Goal: Information Seeking & Learning: Learn about a topic

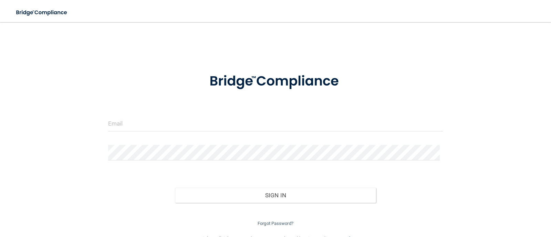
click at [133, 137] on form "Invalid email/password. You don't have permission to access that page. Sign In …" at bounding box center [275, 145] width 335 height 164
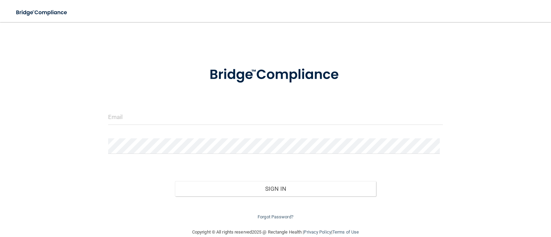
scroll to position [18, 0]
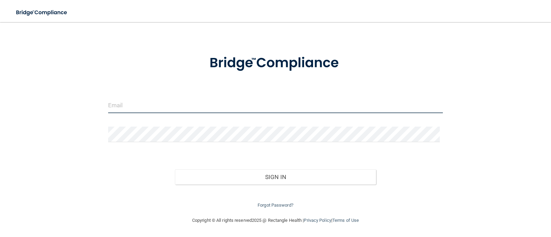
click at [124, 107] on input "email" at bounding box center [275, 104] width 335 height 15
type input "[PERSON_NAME][EMAIL_ADDRESS][PERSON_NAME][DOMAIN_NAME]"
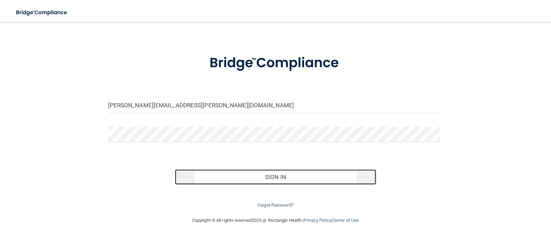
click at [274, 176] on button "Sign In" at bounding box center [275, 176] width 201 height 15
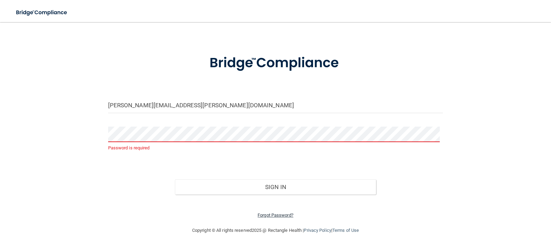
click at [273, 215] on link "Forgot Password?" at bounding box center [276, 214] width 36 height 5
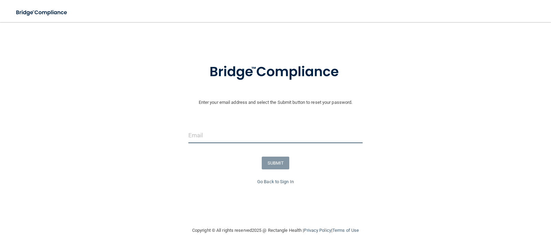
click at [264, 137] on input "email" at bounding box center [275, 134] width 175 height 15
type input "penny.keener@lansingpediatrics.com"
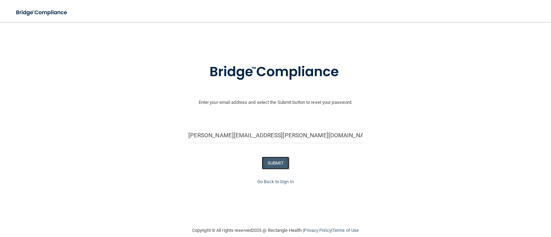
click at [272, 162] on button "SUBMIT" at bounding box center [276, 162] width 28 height 13
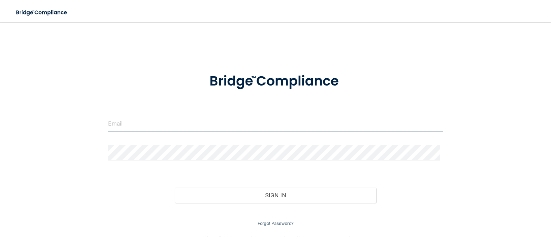
click at [162, 121] on input "email" at bounding box center [275, 123] width 335 height 15
type input "penny.keener@lansingpediatrics.com"
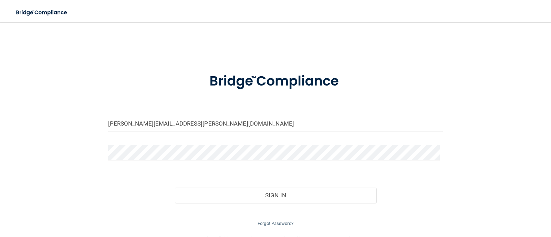
click at [169, 176] on div "Sign In" at bounding box center [275, 188] width 345 height 29
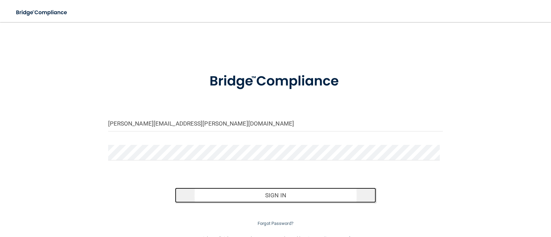
click at [271, 196] on button "Sign In" at bounding box center [275, 194] width 201 height 15
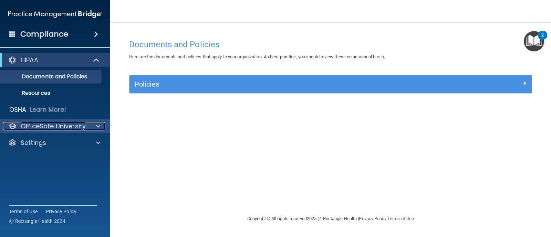
click at [99, 123] on span at bounding box center [98, 126] width 4 height 8
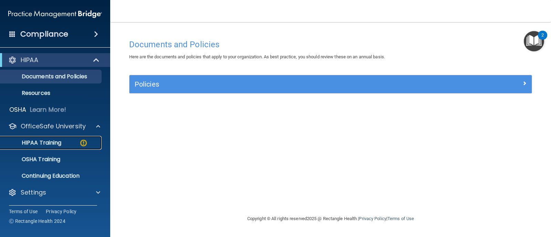
click at [49, 142] on p "HIPAA Training" at bounding box center [32, 142] width 57 height 7
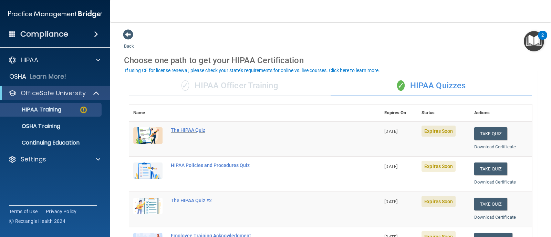
click at [182, 129] on div "The HIPAA Quiz" at bounding box center [258, 130] width 175 height 6
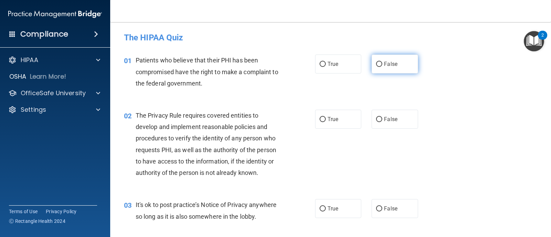
click at [373, 64] on label "False" at bounding box center [394, 63] width 46 height 19
click at [376, 64] on input "False" at bounding box center [379, 64] width 6 height 5
radio input "true"
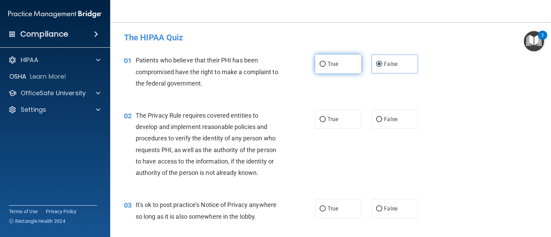
click at [321, 63] on input "True" at bounding box center [322, 64] width 6 height 5
radio input "true"
radio input "false"
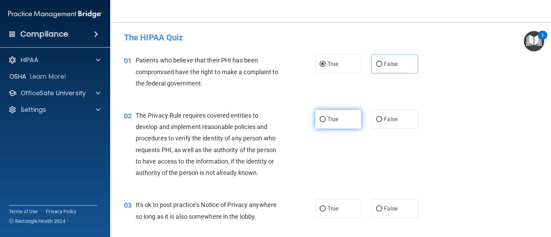
click at [319, 118] on input "True" at bounding box center [322, 119] width 6 height 5
radio input "true"
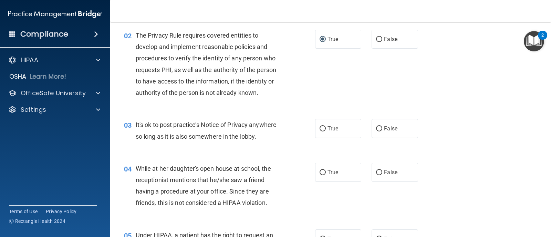
scroll to position [103, 0]
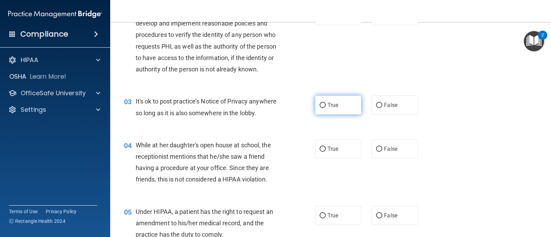
click at [321, 104] on input "True" at bounding box center [322, 105] width 6 height 5
radio input "true"
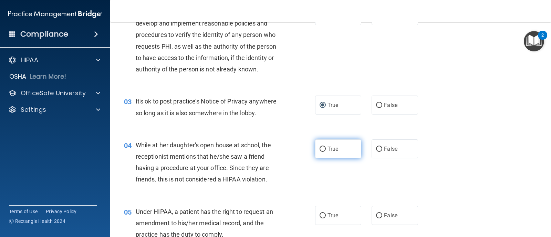
click at [320, 148] on input "True" at bounding box center [322, 148] width 6 height 5
radio input "true"
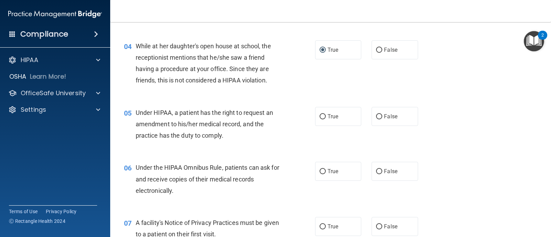
scroll to position [207, 0]
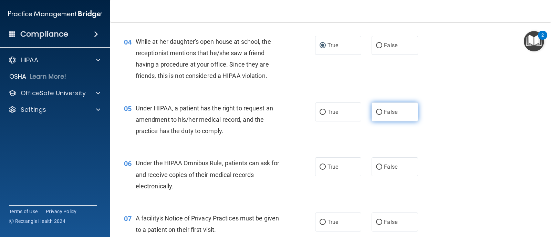
click at [376, 113] on input "False" at bounding box center [379, 111] width 6 height 5
radio input "true"
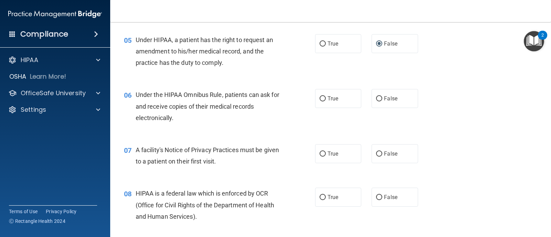
scroll to position [275, 0]
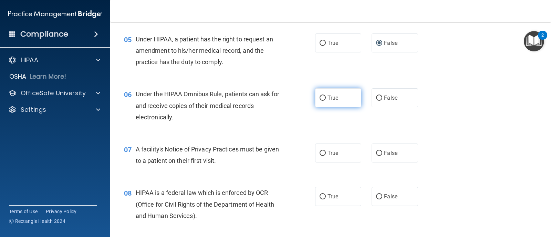
click at [322, 99] on input "True" at bounding box center [322, 97] width 6 height 5
radio input "true"
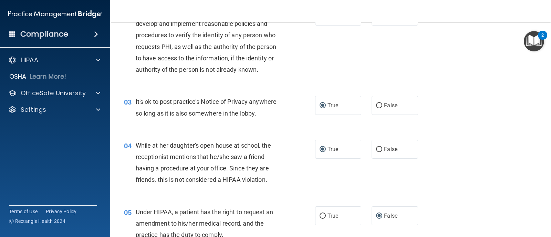
scroll to position [103, 0]
click at [377, 147] on input "False" at bounding box center [379, 148] width 6 height 5
radio input "true"
radio input "false"
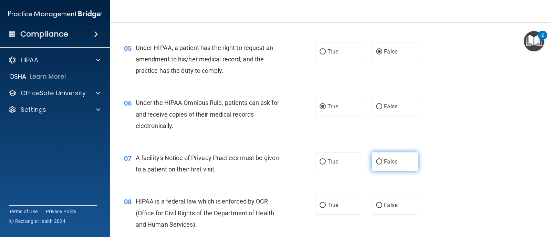
scroll to position [275, 0]
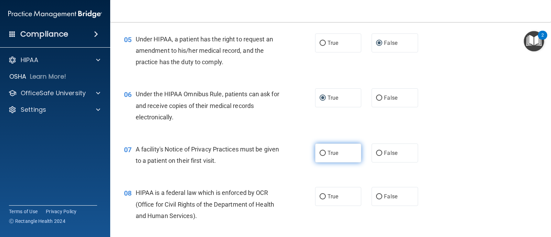
click at [319, 154] on input "True" at bounding box center [322, 152] width 6 height 5
radio input "true"
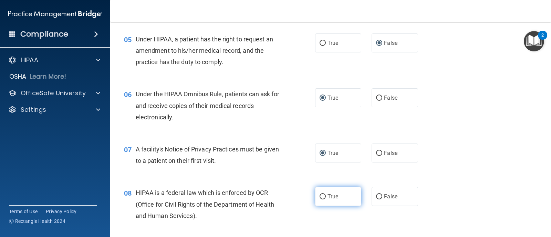
click at [318, 192] on label "True" at bounding box center [338, 196] width 46 height 19
click at [319, 194] on input "True" at bounding box center [322, 196] width 6 height 5
radio input "true"
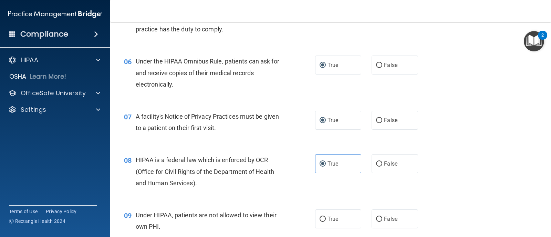
scroll to position [448, 0]
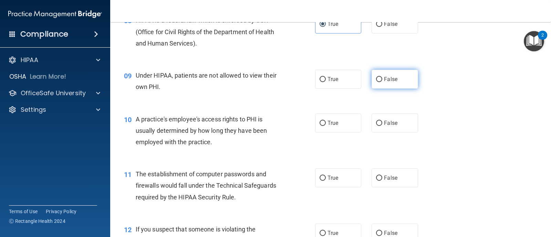
click at [376, 81] on input "False" at bounding box center [379, 79] width 6 height 5
radio input "true"
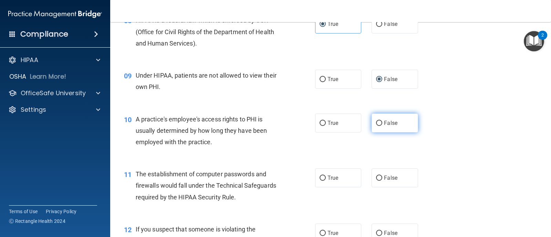
click at [374, 120] on label "False" at bounding box center [394, 122] width 46 height 19
click at [376, 120] on input "False" at bounding box center [379, 122] width 6 height 5
radio input "true"
click at [319, 177] on input "True" at bounding box center [322, 177] width 6 height 5
radio input "true"
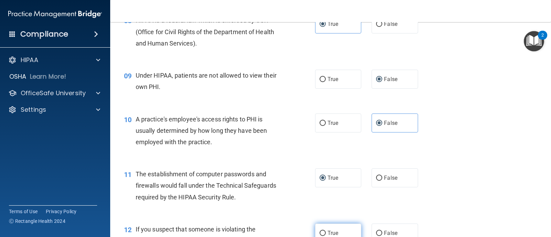
click at [320, 233] on input "True" at bounding box center [322, 232] width 6 height 5
radio input "true"
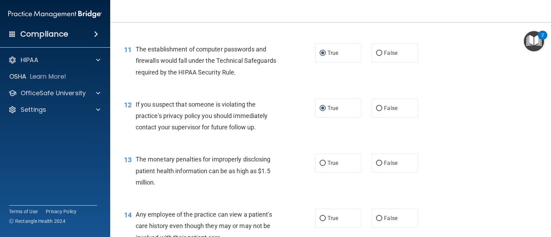
scroll to position [689, 0]
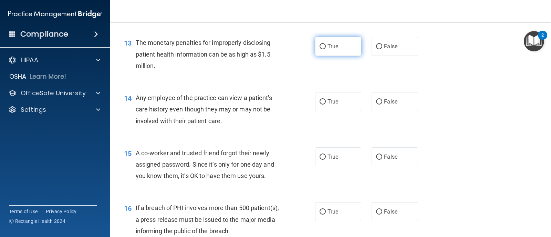
click at [323, 46] on input "True" at bounding box center [322, 46] width 6 height 5
radio input "true"
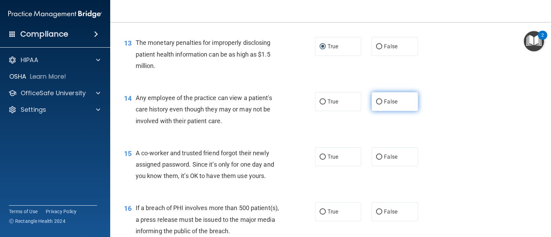
click at [376, 100] on input "False" at bounding box center [379, 101] width 6 height 5
radio input "true"
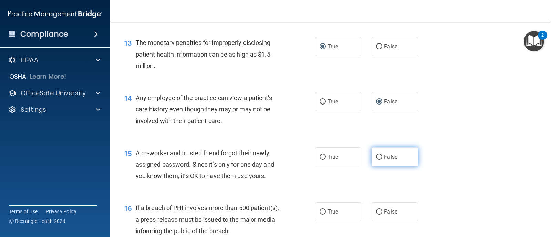
click at [376, 154] on input "False" at bounding box center [379, 156] width 6 height 5
radio input "true"
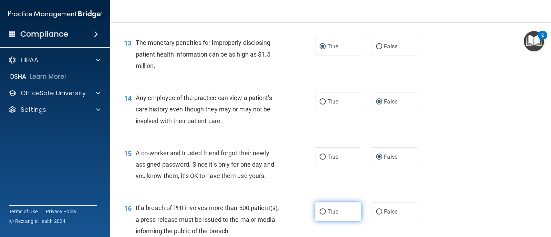
click at [320, 210] on input "True" at bounding box center [322, 211] width 6 height 5
radio input "true"
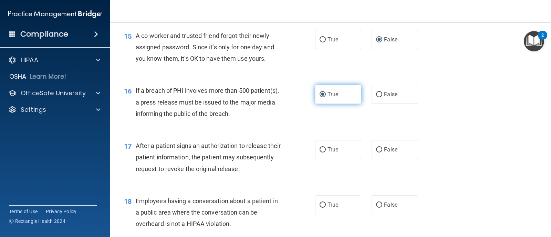
scroll to position [826, 0]
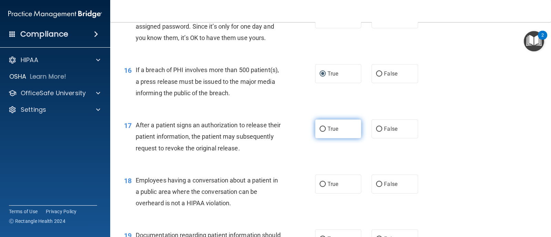
click at [319, 131] on input "True" at bounding box center [322, 128] width 6 height 5
radio input "true"
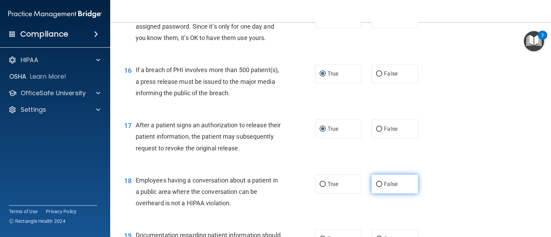
click at [376, 184] on input "False" at bounding box center [379, 183] width 6 height 5
radio input "true"
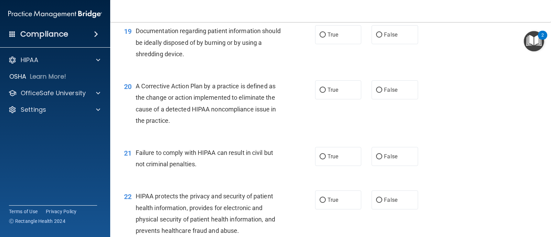
scroll to position [1033, 0]
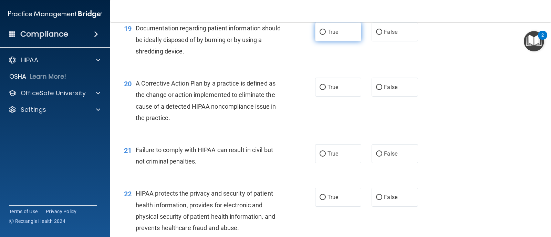
click at [319, 30] on input "True" at bounding box center [322, 32] width 6 height 5
radio input "true"
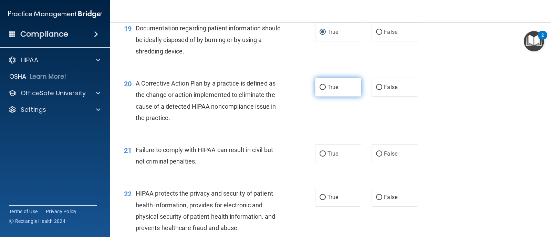
click at [322, 86] on input "True" at bounding box center [322, 87] width 6 height 5
radio input "true"
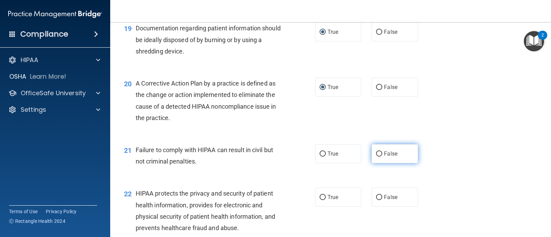
click at [375, 149] on label "False" at bounding box center [394, 153] width 46 height 19
click at [376, 151] on input "False" at bounding box center [379, 153] width 6 height 5
radio input "true"
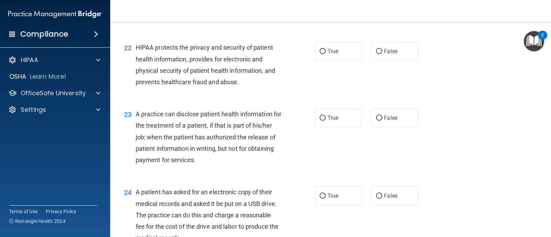
scroll to position [1205, 0]
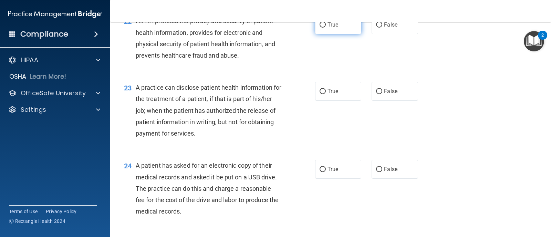
click at [321, 23] on input "True" at bounding box center [322, 24] width 6 height 5
radio input "true"
click at [378, 90] on input "False" at bounding box center [379, 91] width 6 height 5
radio input "true"
click at [319, 171] on input "True" at bounding box center [322, 169] width 6 height 5
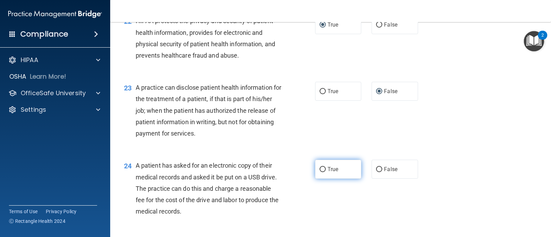
radio input "true"
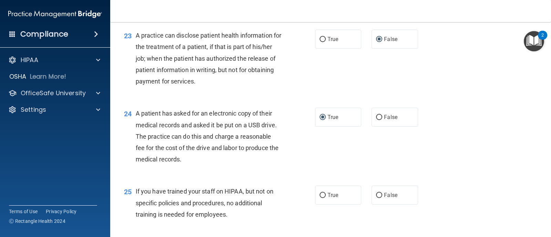
scroll to position [1274, 0]
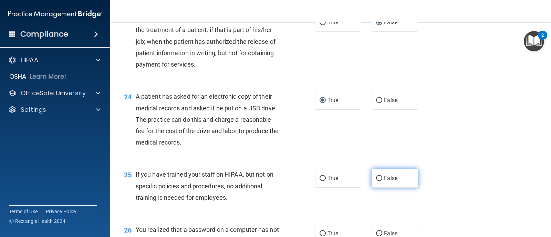
click at [376, 179] on input "False" at bounding box center [379, 178] width 6 height 5
radio input "true"
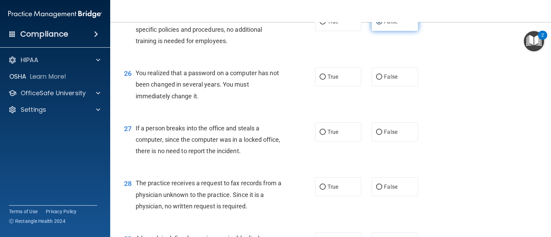
scroll to position [1446, 0]
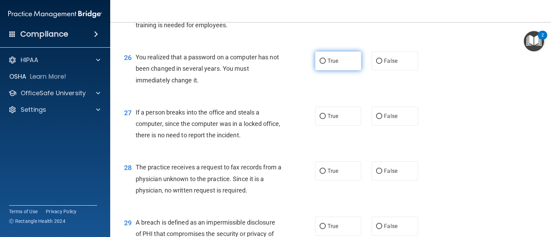
click at [319, 62] on input "True" at bounding box center [322, 61] width 6 height 5
radio input "true"
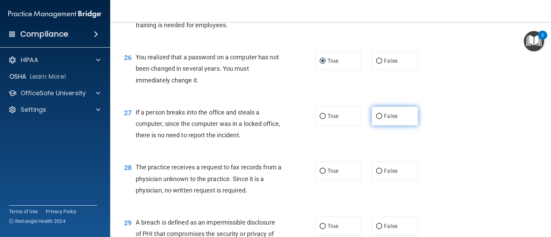
click at [378, 115] on input "False" at bounding box center [379, 116] width 6 height 5
radio input "true"
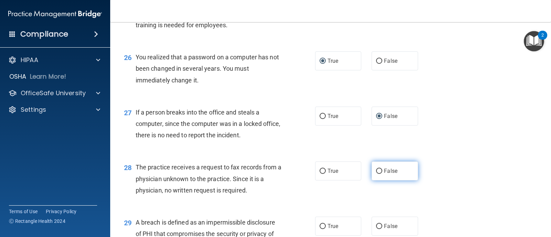
click at [376, 171] on input "False" at bounding box center [379, 170] width 6 height 5
radio input "true"
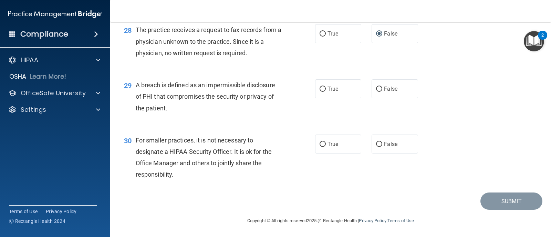
scroll to position [1583, 0]
click at [319, 88] on input "True" at bounding box center [322, 88] width 6 height 5
radio input "true"
click at [376, 143] on input "False" at bounding box center [379, 143] width 6 height 5
radio input "true"
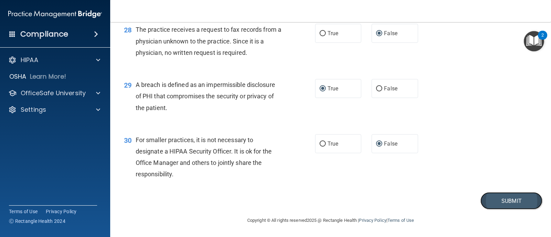
click at [504, 202] on button "Submit" at bounding box center [511, 201] width 62 height 18
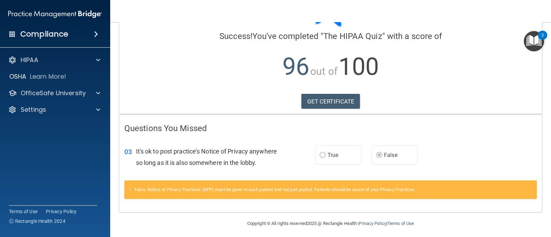
scroll to position [51, 0]
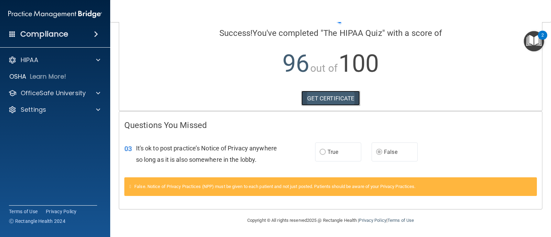
click at [339, 101] on link "GET CERTIFICATE" at bounding box center [330, 98] width 59 height 15
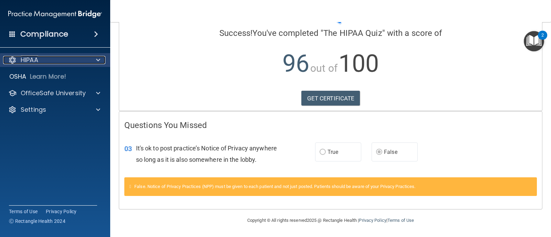
drag, startPoint x: 55, startPoint y: 62, endPoint x: 60, endPoint y: 65, distance: 6.0
click at [55, 63] on div "HIPAA" at bounding box center [45, 60] width 85 height 8
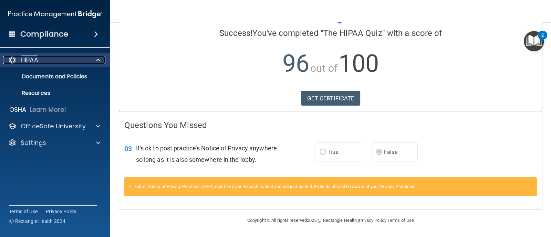
click at [38, 61] on p "HIPAA" at bounding box center [30, 60] width 18 height 8
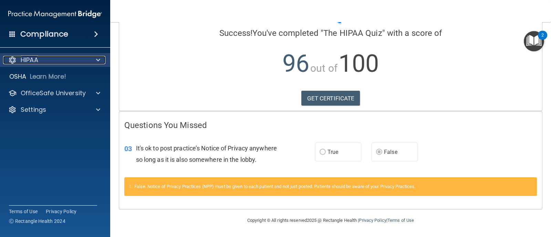
click at [38, 61] on p "HIPAA" at bounding box center [30, 60] width 18 height 8
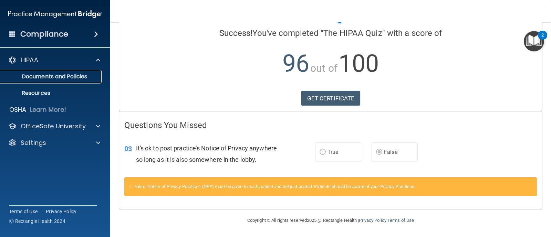
click at [44, 75] on p "Documents and Policies" at bounding box center [51, 76] width 94 height 7
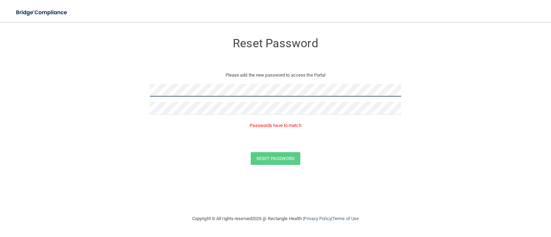
click at [119, 84] on form "Reset Password Please add the new password to access the Portal Passwords have …" at bounding box center [275, 101] width 523 height 144
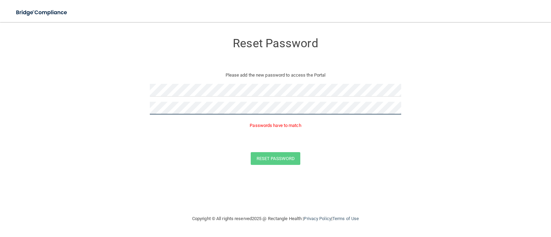
click at [114, 101] on form "Reset Password Please add the new password to access the Portal Passwords have …" at bounding box center [275, 101] width 523 height 144
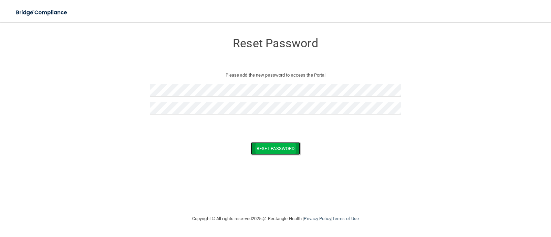
click at [277, 147] on button "Reset Password" at bounding box center [276, 148] width 50 height 13
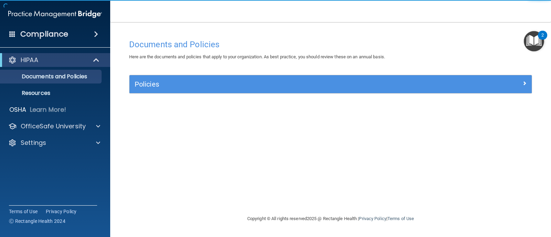
click at [536, 36] on img "Open Resource Center, 2 new notifications" at bounding box center [534, 41] width 20 height 20
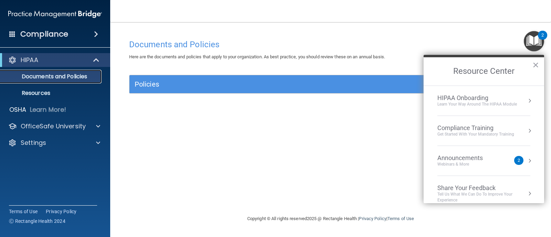
click at [70, 77] on p "Documents and Policies" at bounding box center [51, 76] width 94 height 7
click at [97, 33] on span at bounding box center [96, 34] width 4 height 8
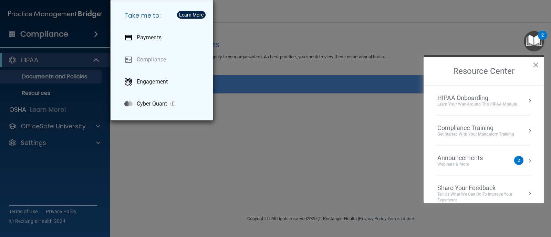
click at [60, 33] on div "Take me to: Payments Compliance Engagement Cyber Quant" at bounding box center [275, 118] width 551 height 237
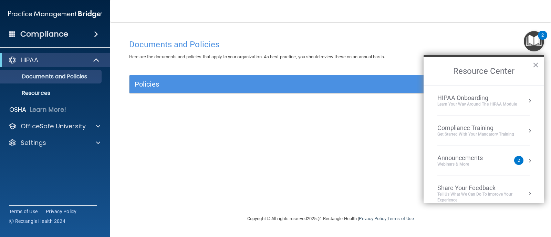
click at [96, 31] on span at bounding box center [96, 34] width 4 height 8
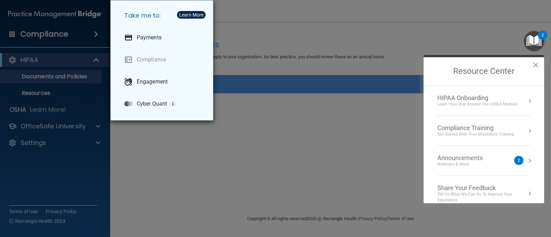
click at [95, 125] on div "Take me to: Payments Compliance Engagement Cyber Quant" at bounding box center [275, 118] width 551 height 237
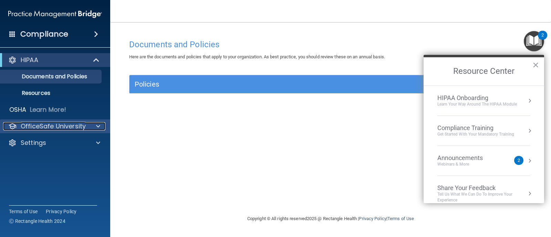
click at [96, 128] on div at bounding box center [96, 126] width 17 height 8
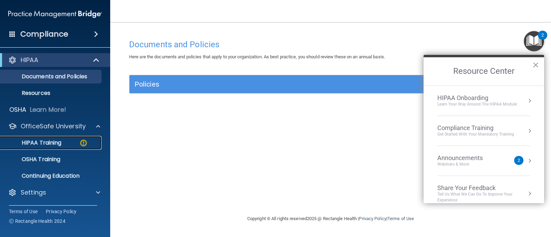
click at [46, 143] on p "HIPAA Training" at bounding box center [32, 142] width 57 height 7
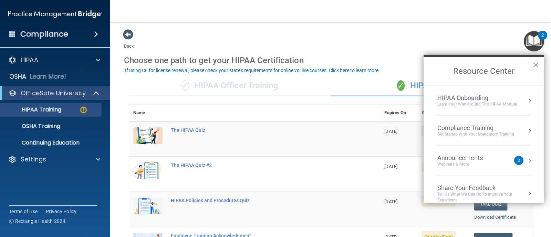
click at [538, 63] on button "×" at bounding box center [535, 64] width 7 height 11
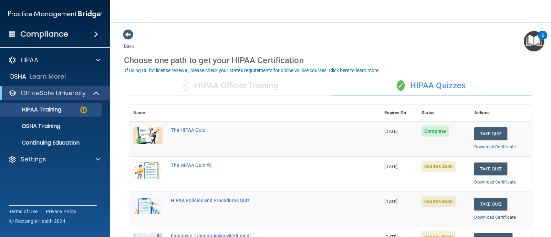
click at [95, 36] on span at bounding box center [96, 34] width 4 height 8
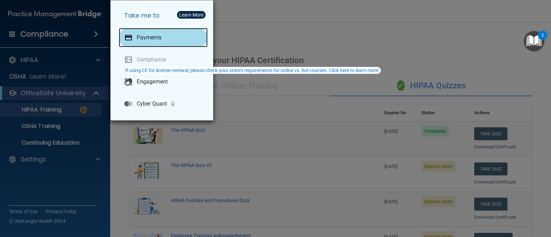
click at [165, 34] on div "Payments" at bounding box center [163, 37] width 89 height 19
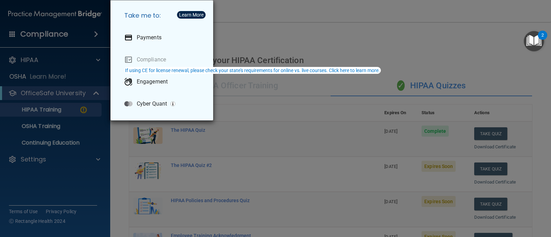
click at [56, 109] on div "Take me to: Payments Compliance Engagement Cyber Quant" at bounding box center [275, 118] width 551 height 237
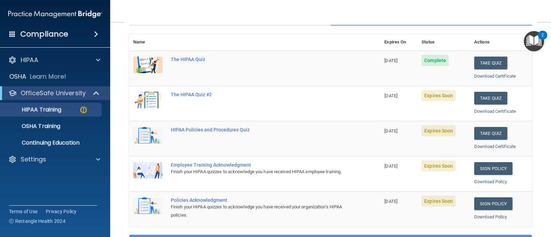
scroll to position [103, 0]
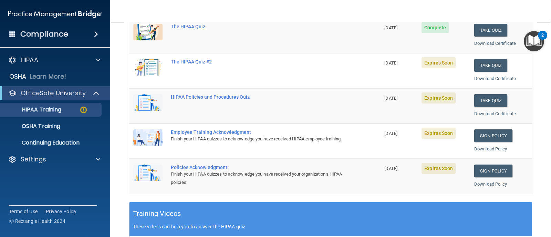
click at [234, 140] on div "Finish your HIPAA quizzes to acknowledge you have received HIPAA employee train…" at bounding box center [258, 139] width 175 height 8
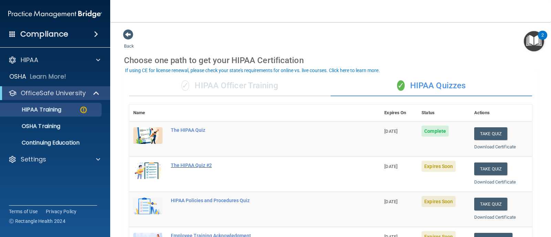
click at [206, 164] on div "The HIPAA Quiz #2" at bounding box center [258, 165] width 175 height 6
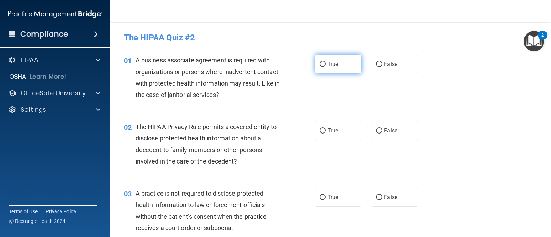
click at [319, 64] on input "True" at bounding box center [322, 64] width 6 height 5
radio input "true"
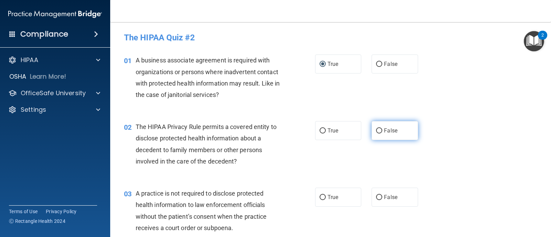
click at [377, 129] on input "False" at bounding box center [379, 130] width 6 height 5
radio input "true"
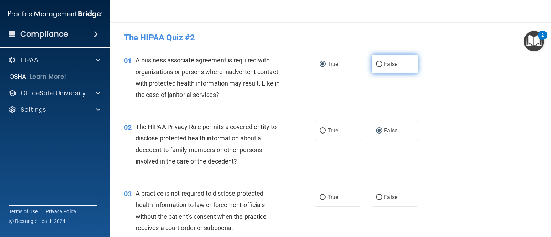
click at [376, 62] on input "False" at bounding box center [379, 64] width 6 height 5
radio input "true"
radio input "false"
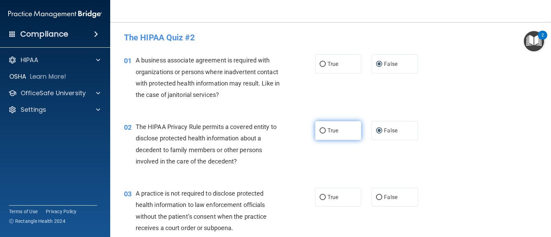
click at [321, 132] on input "True" at bounding box center [322, 130] width 6 height 5
radio input "true"
radio input "false"
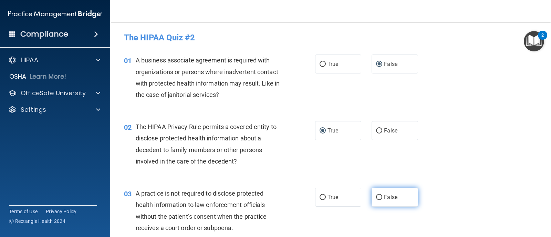
click at [376, 196] on input "False" at bounding box center [379, 197] width 6 height 5
radio input "true"
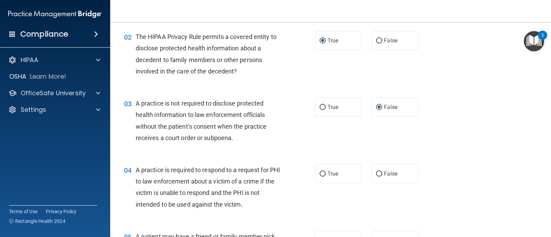
scroll to position [103, 0]
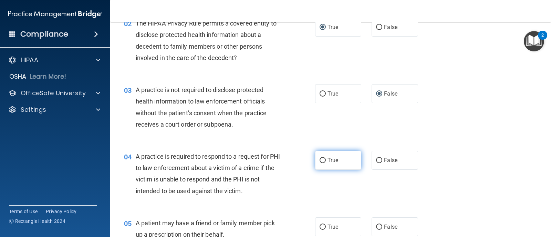
click at [317, 157] on label "True" at bounding box center [338, 159] width 46 height 19
click at [319, 158] on input "True" at bounding box center [322, 160] width 6 height 5
radio input "true"
click at [322, 224] on input "True" at bounding box center [322, 226] width 6 height 5
radio input "true"
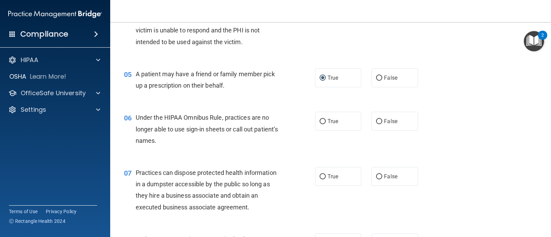
scroll to position [275, 0]
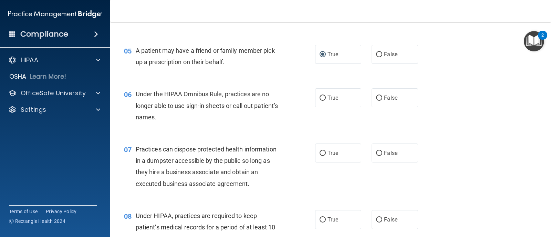
drag, startPoint x: 377, startPoint y: 97, endPoint x: 394, endPoint y: 141, distance: 47.5
click at [376, 97] on input "False" at bounding box center [379, 97] width 6 height 5
radio input "true"
click at [376, 154] on input "False" at bounding box center [379, 152] width 6 height 5
radio input "true"
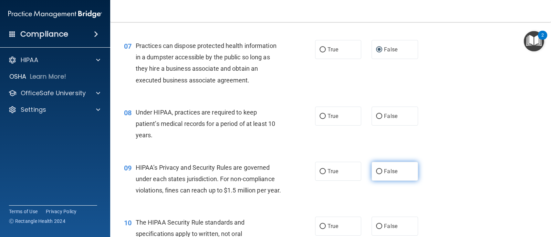
scroll to position [413, 0]
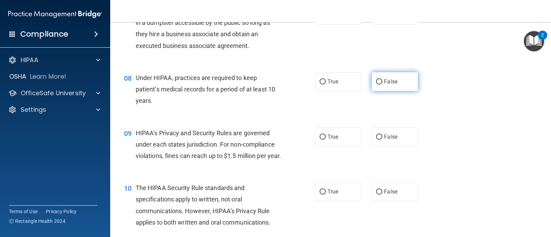
click at [375, 85] on label "False" at bounding box center [394, 81] width 46 height 19
click at [376, 84] on input "False" at bounding box center [379, 81] width 6 height 5
radio input "true"
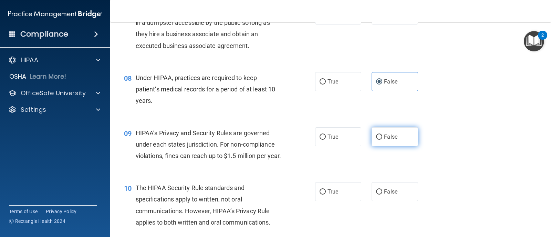
click at [376, 137] on input "False" at bounding box center [379, 136] width 6 height 5
radio input "true"
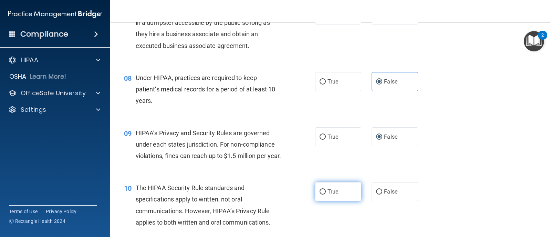
click at [323, 194] on input "True" at bounding box center [322, 191] width 6 height 5
radio input "true"
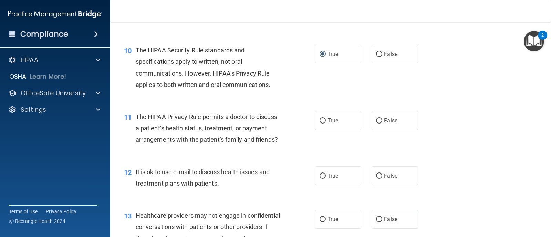
scroll to position [551, 0]
click at [319, 123] on input "True" at bounding box center [322, 120] width 6 height 5
radio input "true"
click at [321, 178] on input "True" at bounding box center [322, 175] width 6 height 5
radio input "true"
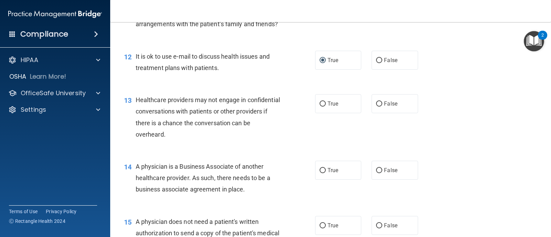
scroll to position [689, 0]
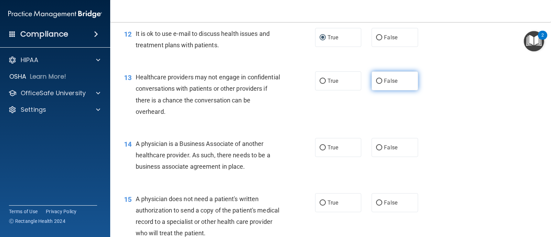
click at [376, 84] on input "False" at bounding box center [379, 80] width 6 height 5
radio input "true"
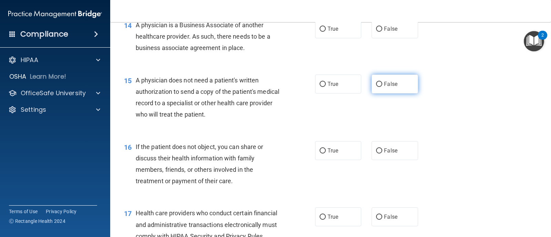
scroll to position [792, 0]
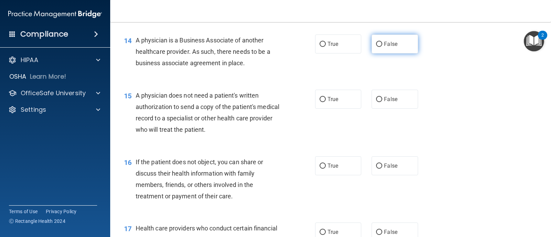
click at [378, 47] on input "False" at bounding box center [379, 44] width 6 height 5
radio input "true"
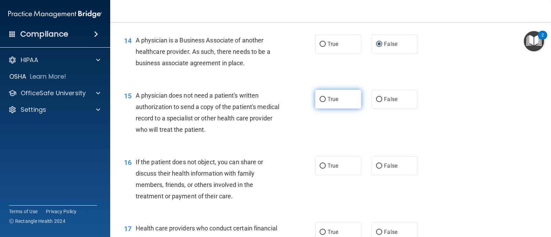
click at [322, 102] on input "True" at bounding box center [322, 99] width 6 height 5
radio input "true"
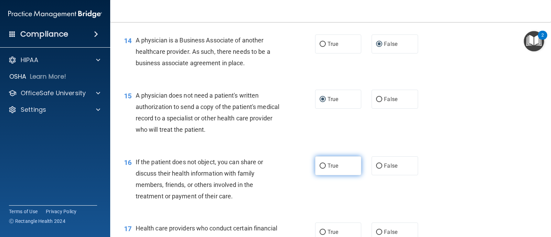
click at [323, 168] on input "True" at bounding box center [322, 165] width 6 height 5
radio input "true"
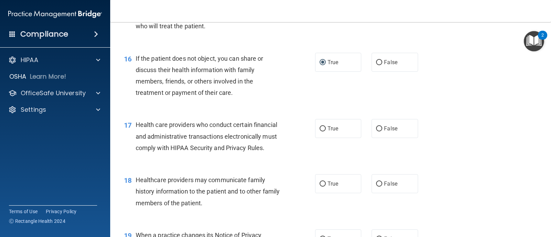
scroll to position [930, 0]
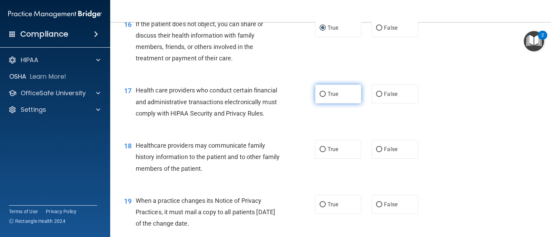
click at [319, 97] on input "True" at bounding box center [322, 94] width 6 height 5
radio input "true"
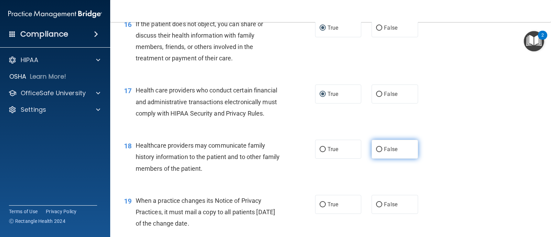
click at [379, 152] on input "False" at bounding box center [379, 149] width 6 height 5
radio input "true"
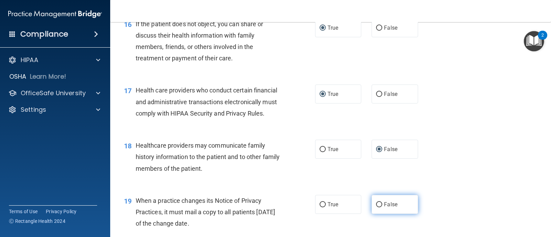
click at [378, 207] on input "False" at bounding box center [379, 204] width 6 height 5
radio input "true"
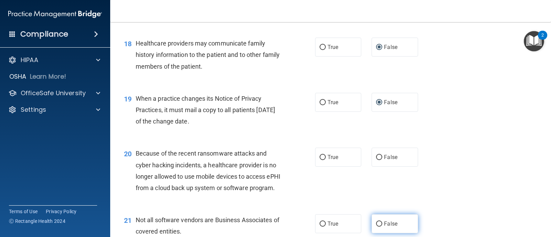
scroll to position [1067, 0]
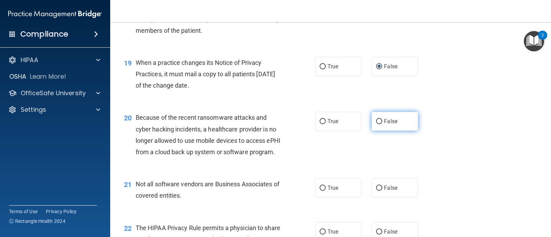
click at [376, 124] on input "False" at bounding box center [379, 121] width 6 height 5
radio input "true"
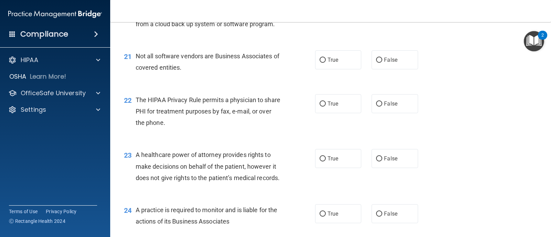
scroll to position [1205, 0]
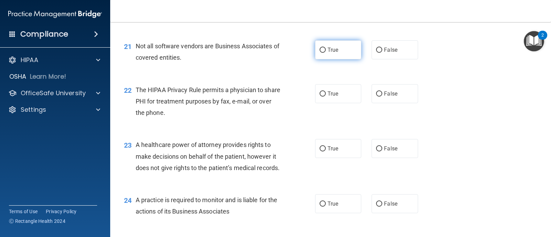
click at [319, 53] on input "True" at bounding box center [322, 50] width 6 height 5
radio input "true"
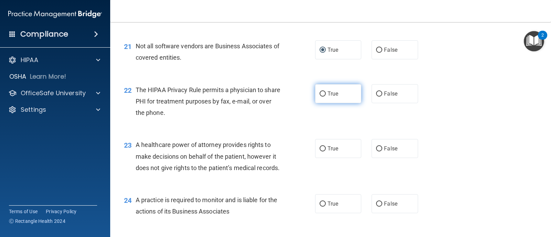
click at [319, 103] on label "True" at bounding box center [338, 93] width 46 height 19
click at [319, 96] on input "True" at bounding box center [322, 93] width 6 height 5
radio input "true"
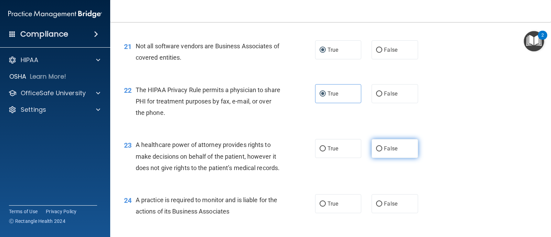
click at [376, 151] on input "False" at bounding box center [379, 148] width 6 height 5
radio input "true"
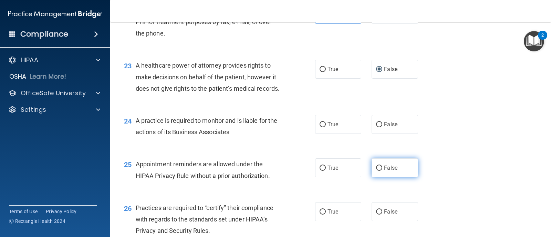
scroll to position [1308, 0]
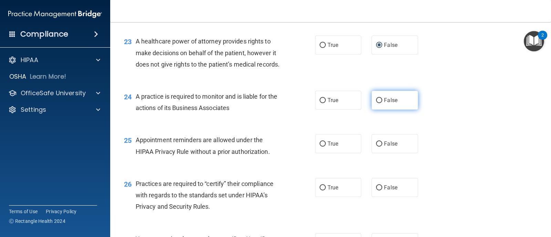
click at [376, 103] on input "False" at bounding box center [379, 100] width 6 height 5
radio input "true"
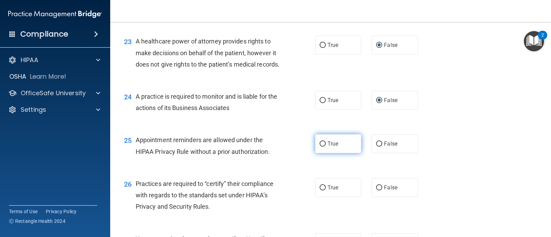
click at [319, 153] on label "True" at bounding box center [338, 143] width 46 height 19
click at [319, 146] on input "True" at bounding box center [322, 143] width 6 height 5
radio input "true"
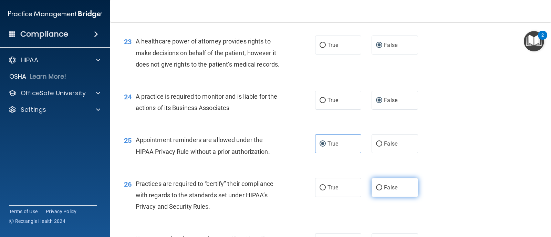
click at [376, 190] on input "False" at bounding box center [379, 187] width 6 height 5
radio input "true"
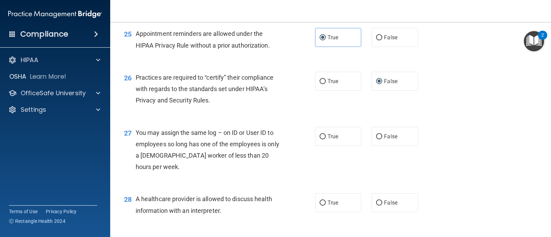
scroll to position [1446, 0]
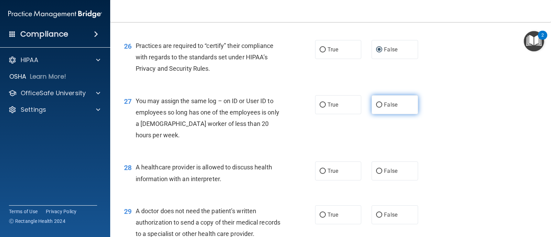
click at [377, 107] on input "False" at bounding box center [379, 104] width 6 height 5
radio input "true"
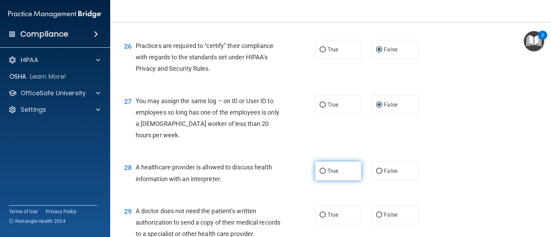
click at [316, 180] on label "True" at bounding box center [338, 170] width 46 height 19
click at [319, 174] on input "True" at bounding box center [322, 170] width 6 height 5
radio input "true"
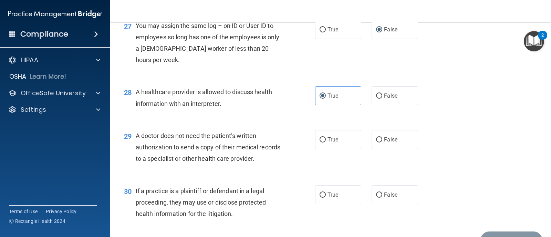
scroll to position [1584, 0]
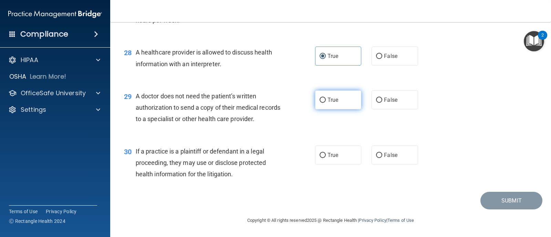
drag, startPoint x: 321, startPoint y: 111, endPoint x: 319, endPoint y: 117, distance: 6.8
click at [321, 103] on input "True" at bounding box center [322, 99] width 6 height 5
radio input "true"
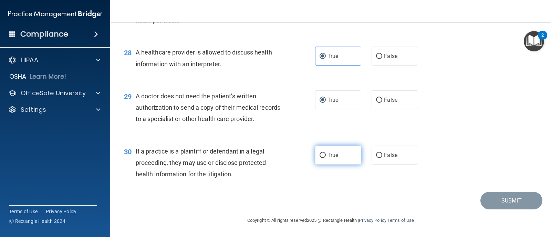
click at [319, 158] on input "True" at bounding box center [322, 155] width 6 height 5
radio input "true"
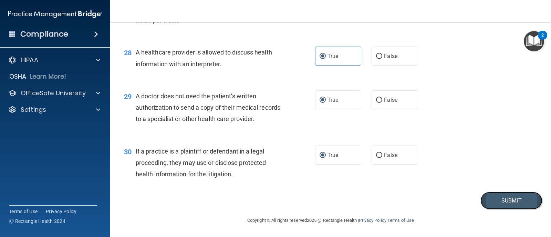
click at [504, 208] on button "Submit" at bounding box center [511, 200] width 62 height 18
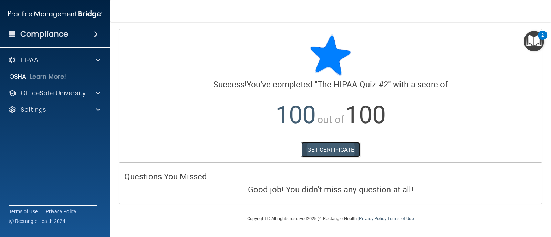
click at [330, 146] on link "GET CERTIFICATE" at bounding box center [330, 149] width 59 height 15
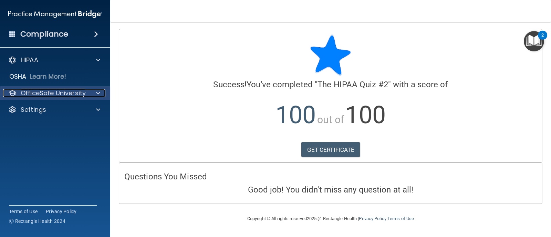
click at [101, 92] on div at bounding box center [96, 93] width 17 height 8
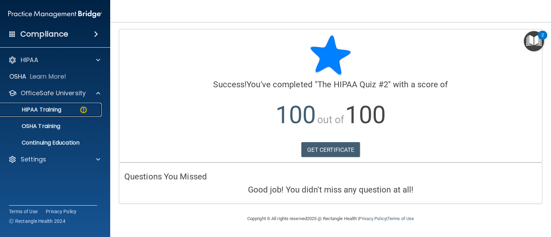
click at [76, 107] on div "HIPAA Training" at bounding box center [51, 109] width 94 height 7
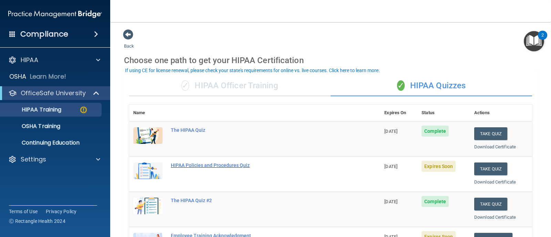
click at [231, 166] on div "HIPAA Policies and Procedures Quiz" at bounding box center [258, 165] width 175 height 6
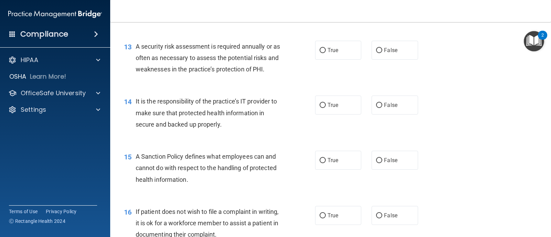
scroll to position [895, 0]
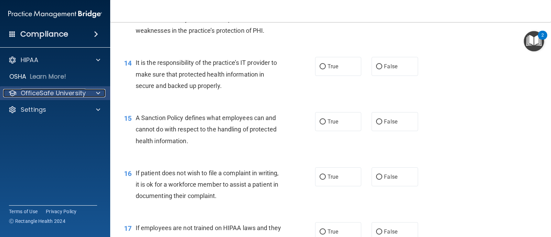
click at [36, 95] on p "OfficeSafe University" at bounding box center [53, 93] width 65 height 8
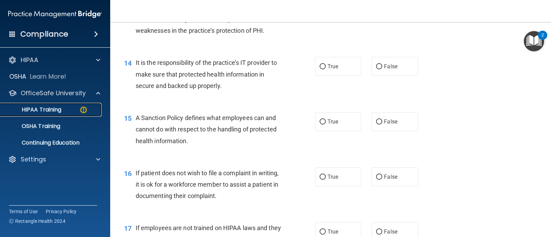
click at [61, 109] on p "HIPAA Training" at bounding box center [32, 109] width 57 height 7
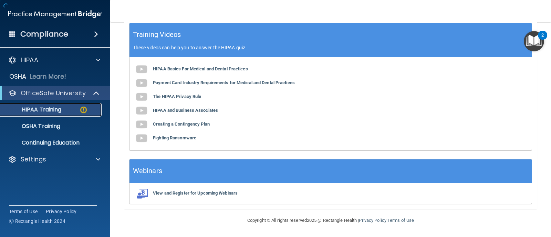
scroll to position [282, 0]
click at [54, 105] on link "HIPAA Training" at bounding box center [47, 110] width 108 height 14
click at [68, 112] on div "HIPAA Training" at bounding box center [51, 109] width 94 height 7
click at [83, 110] on img at bounding box center [83, 109] width 9 height 9
click at [63, 146] on link "Continuing Education" at bounding box center [47, 143] width 108 height 14
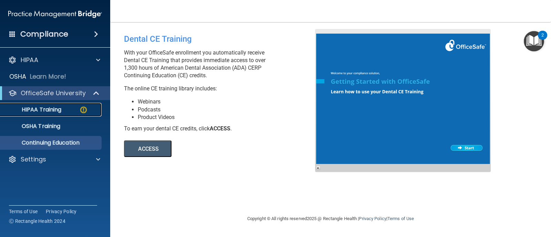
click at [60, 110] on p "HIPAA Training" at bounding box center [32, 109] width 57 height 7
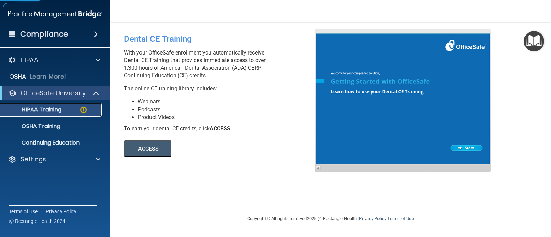
click at [60, 111] on p "HIPAA Training" at bounding box center [32, 109] width 57 height 7
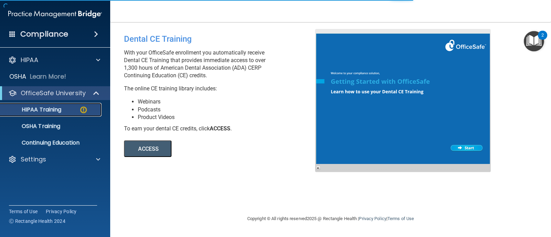
click at [61, 111] on p "HIPAA Training" at bounding box center [32, 109] width 57 height 7
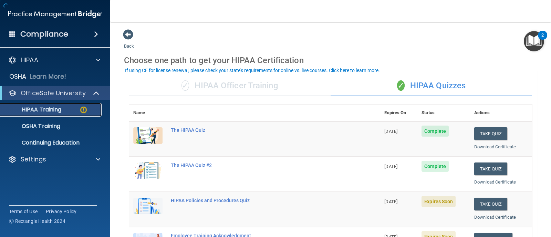
click at [62, 111] on div "HIPAA Training" at bounding box center [51, 109] width 94 height 7
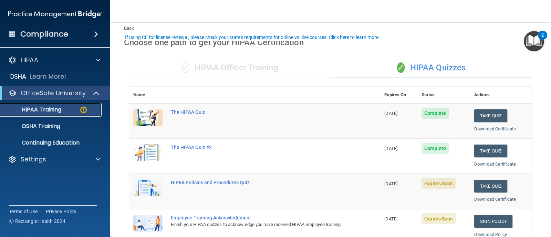
scroll to position [34, 0]
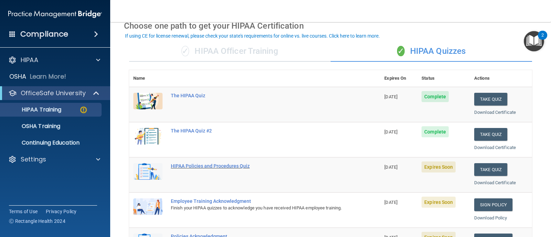
click at [209, 167] on div "HIPAA Policies and Procedures Quiz" at bounding box center [258, 166] width 175 height 6
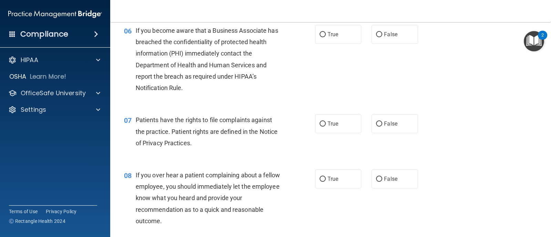
scroll to position [516, 0]
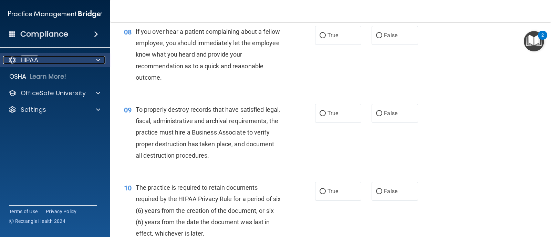
click at [49, 60] on div "HIPAA" at bounding box center [45, 60] width 85 height 8
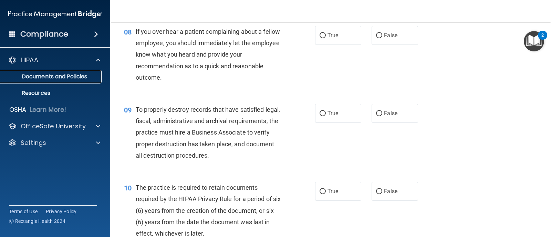
click at [52, 75] on p "Documents and Policies" at bounding box center [51, 76] width 94 height 7
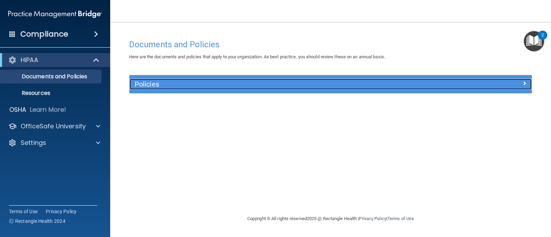
click at [517, 83] on div at bounding box center [481, 82] width 101 height 8
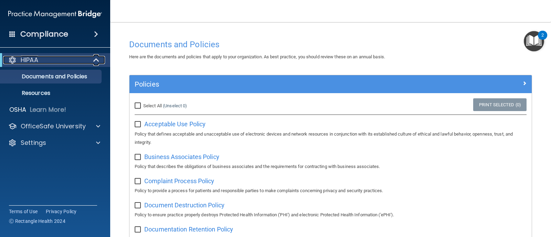
click at [97, 58] on span at bounding box center [97, 60] width 6 height 8
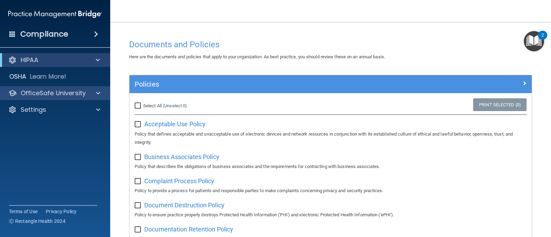
click at [101, 98] on div "OfficeSafe University" at bounding box center [55, 93] width 111 height 14
click at [97, 90] on span at bounding box center [98, 93] width 4 height 8
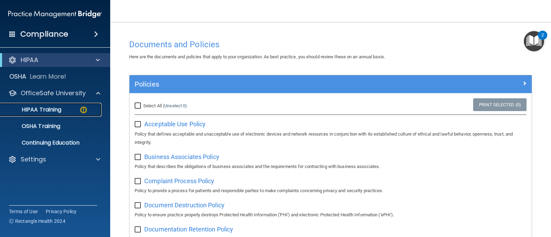
click at [53, 112] on p "HIPAA Training" at bounding box center [32, 109] width 57 height 7
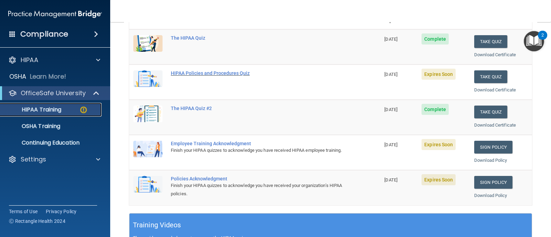
scroll to position [103, 0]
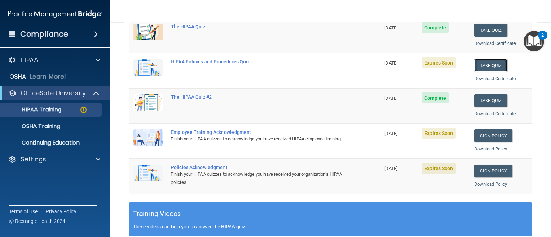
click at [480, 66] on button "Take Quiz" at bounding box center [490, 65] width 33 height 13
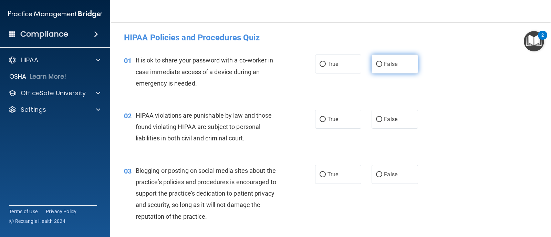
click at [376, 65] on input "False" at bounding box center [379, 64] width 6 height 5
radio input "true"
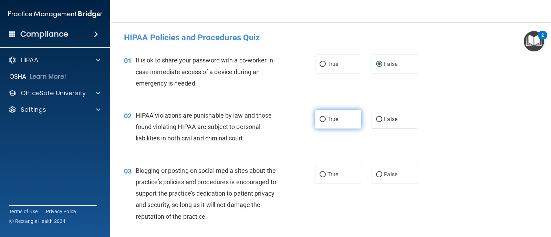
click at [320, 118] on input "True" at bounding box center [322, 119] width 6 height 5
radio input "true"
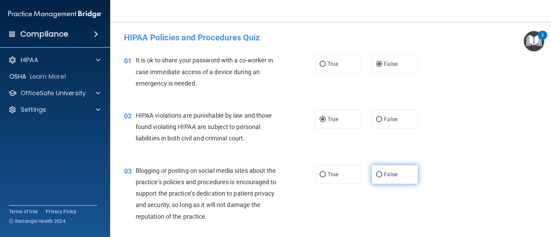
click at [376, 173] on input "False" at bounding box center [379, 174] width 6 height 5
radio input "true"
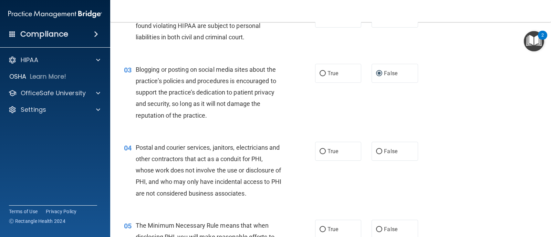
scroll to position [103, 0]
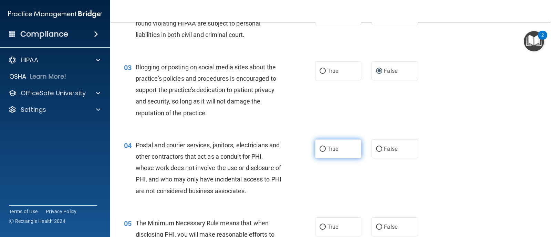
click at [319, 148] on input "True" at bounding box center [322, 148] width 6 height 5
radio input "true"
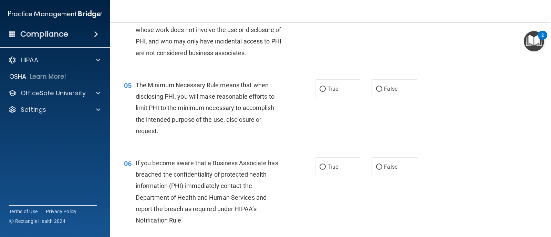
scroll to position [275, 0]
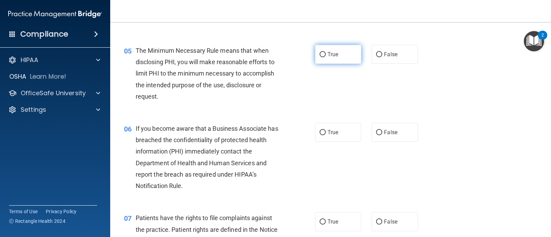
click at [321, 56] on input "True" at bounding box center [322, 54] width 6 height 5
radio input "true"
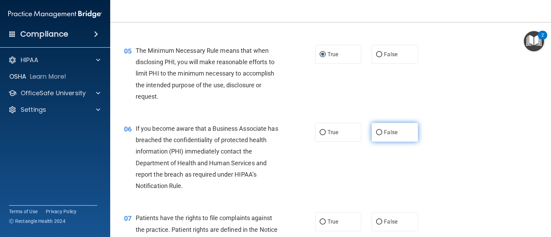
click at [374, 138] on label "False" at bounding box center [394, 132] width 46 height 19
click at [376, 135] on input "False" at bounding box center [379, 132] width 6 height 5
radio input "true"
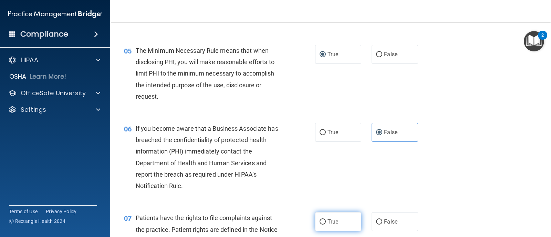
click at [319, 221] on input "True" at bounding box center [322, 221] width 6 height 5
radio input "true"
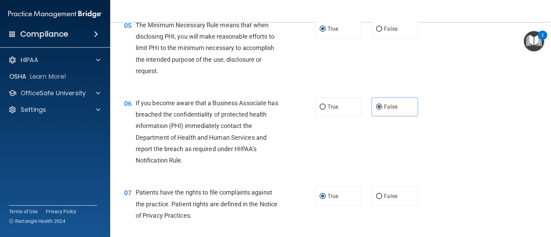
scroll to position [413, 0]
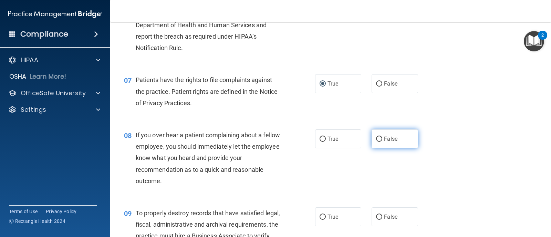
click at [377, 136] on input "False" at bounding box center [379, 138] width 6 height 5
radio input "true"
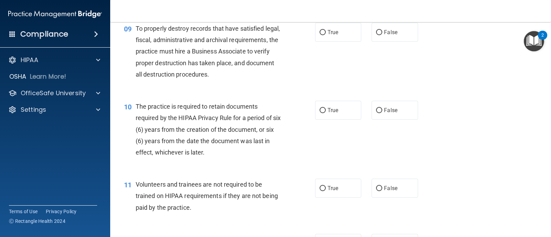
scroll to position [585, 0]
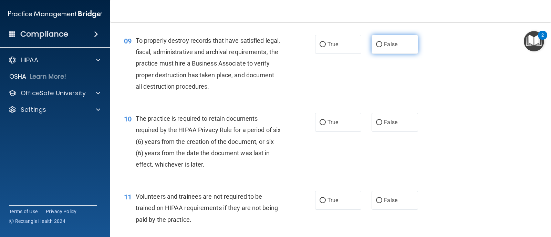
click at [376, 42] on input "False" at bounding box center [379, 44] width 6 height 5
radio input "true"
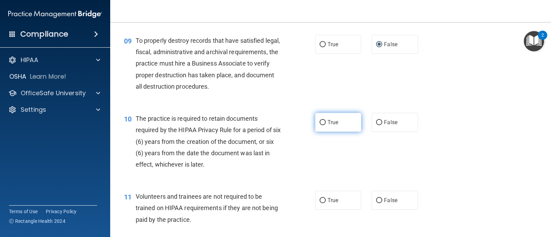
click at [320, 121] on input "True" at bounding box center [322, 122] width 6 height 5
radio input "true"
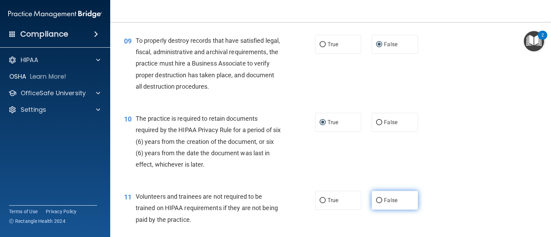
click at [373, 197] on label "False" at bounding box center [394, 199] width 46 height 19
click at [376, 198] on input "False" at bounding box center [379, 200] width 6 height 5
radio input "true"
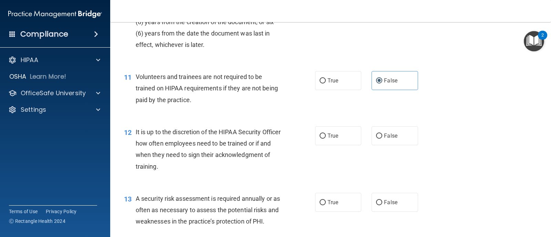
scroll to position [757, 0]
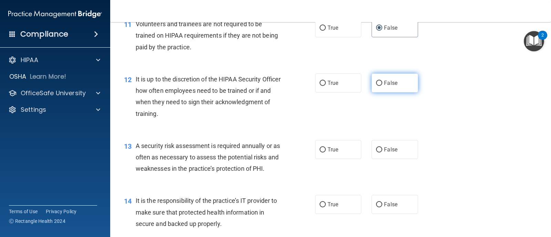
click at [376, 81] on input "False" at bounding box center [379, 83] width 6 height 5
radio input "true"
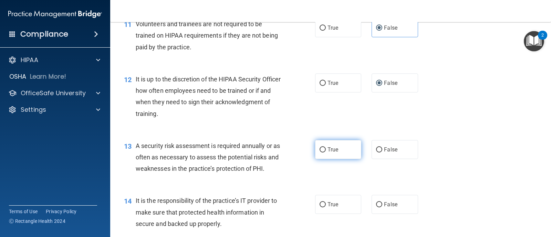
click at [319, 151] on input "True" at bounding box center [322, 149] width 6 height 5
radio input "true"
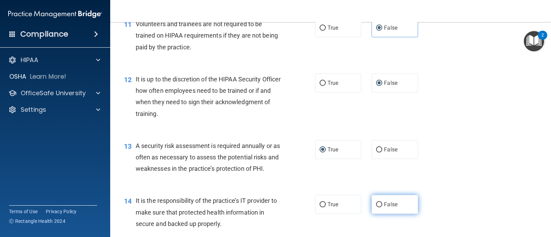
click at [376, 205] on input "False" at bounding box center [379, 204] width 6 height 5
radio input "true"
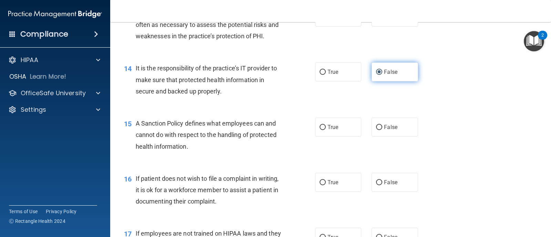
scroll to position [930, 0]
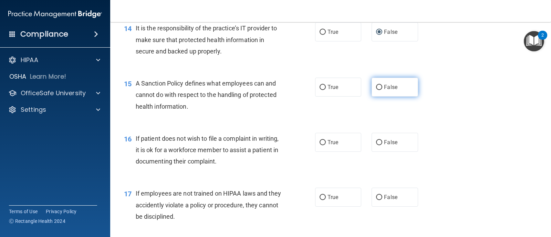
click at [376, 88] on input "False" at bounding box center [379, 87] width 6 height 5
radio input "true"
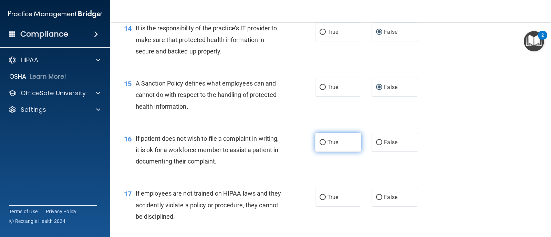
click at [319, 141] on input "True" at bounding box center [322, 142] width 6 height 5
radio input "true"
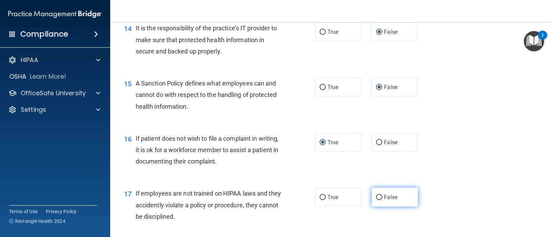
click at [376, 195] on input "False" at bounding box center [379, 197] width 6 height 5
radio input "true"
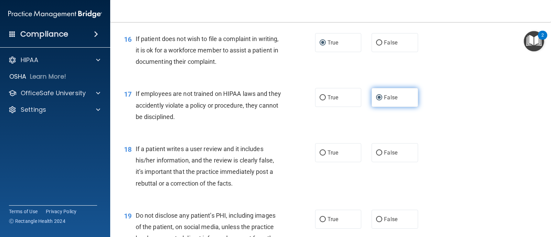
scroll to position [1033, 0]
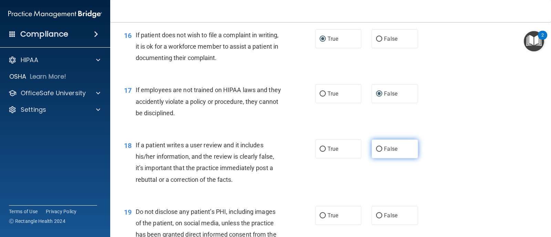
click at [376, 150] on input "False" at bounding box center [379, 148] width 6 height 5
radio input "true"
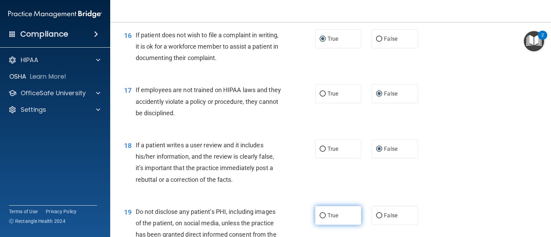
click at [319, 213] on input "True" at bounding box center [322, 215] width 6 height 5
radio input "true"
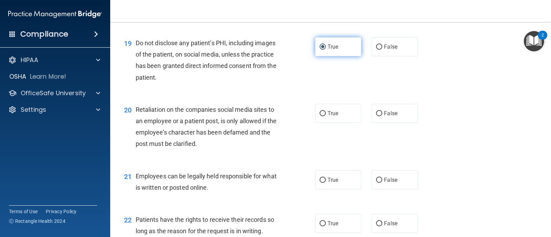
scroll to position [1205, 0]
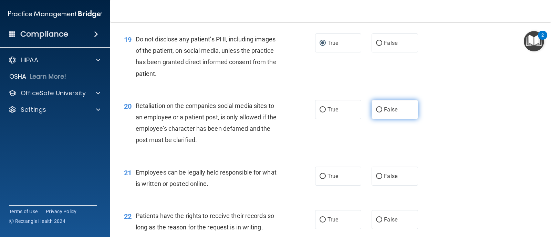
click at [376, 109] on input "False" at bounding box center [379, 109] width 6 height 5
radio input "true"
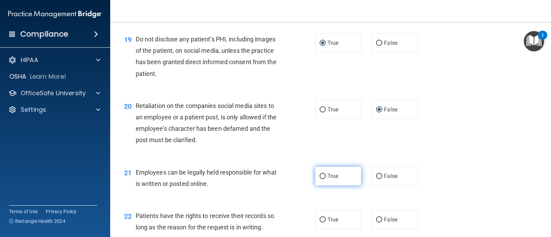
click at [318, 172] on label "True" at bounding box center [338, 175] width 46 height 19
click at [319, 174] on input "True" at bounding box center [322, 176] width 6 height 5
radio input "true"
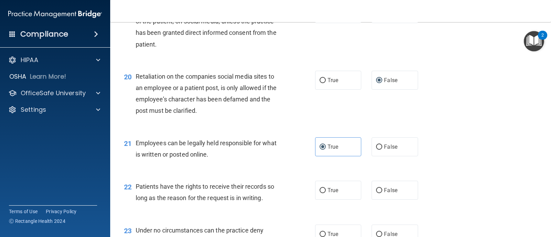
scroll to position [1274, 0]
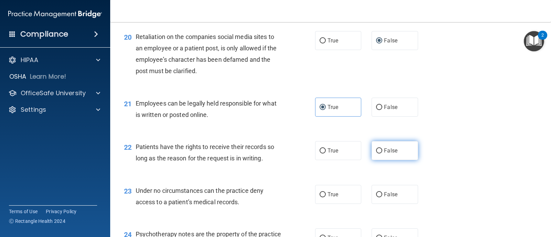
click at [378, 151] on input "False" at bounding box center [379, 150] width 6 height 5
radio input "true"
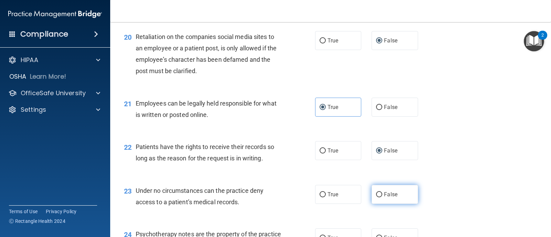
click at [375, 189] on label "False" at bounding box center [394, 194] width 46 height 19
click at [376, 192] on input "False" at bounding box center [379, 194] width 6 height 5
radio input "true"
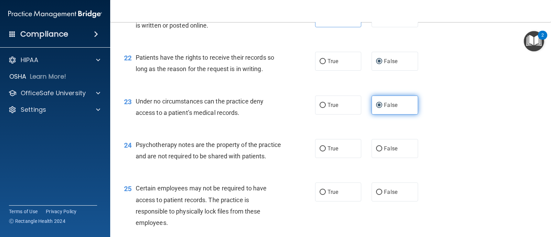
scroll to position [1377, 0]
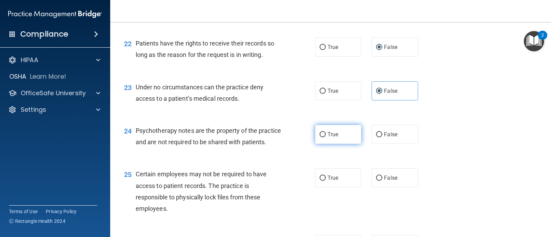
click at [319, 132] on input "True" at bounding box center [322, 134] width 6 height 5
radio input "true"
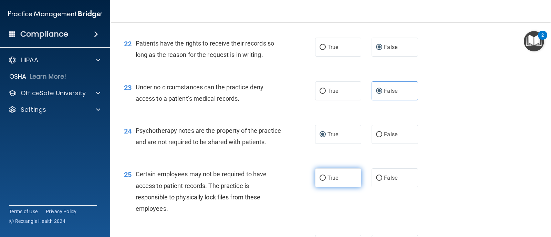
click at [321, 180] on input "True" at bounding box center [322, 177] width 6 height 5
radio input "true"
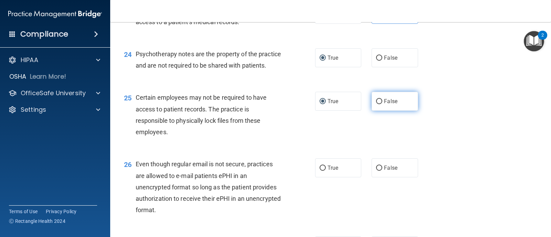
scroll to position [1515, 0]
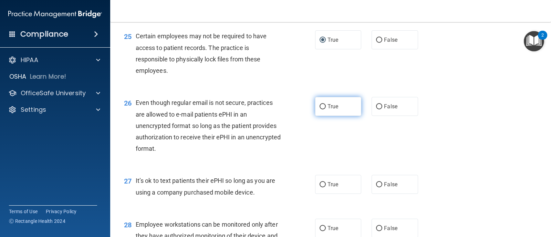
click at [320, 109] on input "True" at bounding box center [322, 106] width 6 height 5
radio input "true"
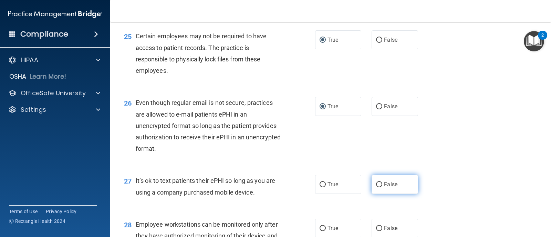
click at [373, 192] on label "False" at bounding box center [394, 184] width 46 height 19
click at [376, 187] on input "False" at bounding box center [379, 184] width 6 height 5
radio input "true"
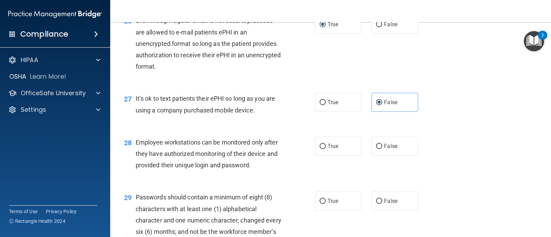
scroll to position [1618, 0]
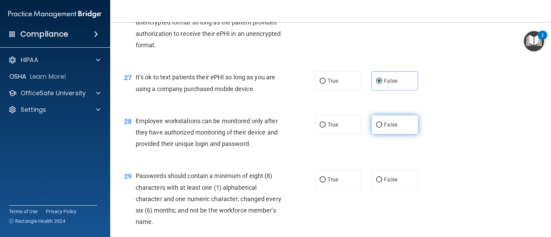
click at [376, 134] on label "False" at bounding box center [394, 124] width 46 height 19
click at [376, 127] on input "False" at bounding box center [379, 124] width 6 height 5
radio input "true"
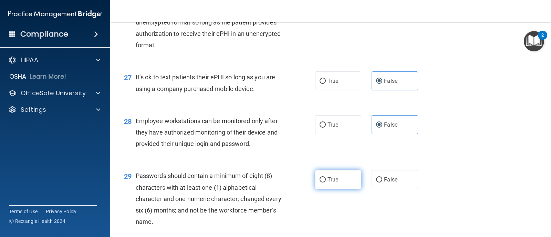
click at [320, 182] on input "True" at bounding box center [322, 179] width 6 height 5
radio input "true"
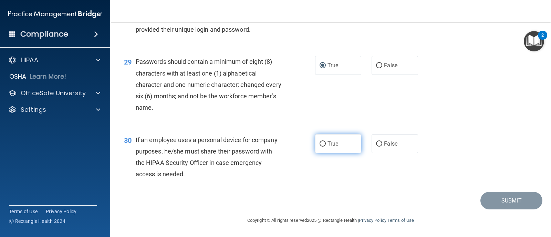
scroll to position [1743, 0]
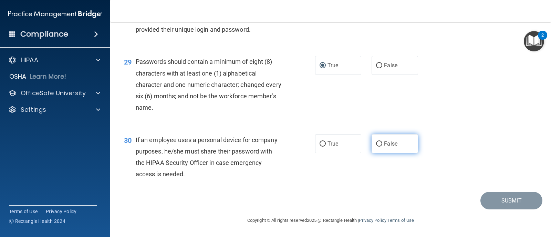
click at [376, 147] on label "False" at bounding box center [394, 143] width 46 height 19
click at [376, 146] on input "False" at bounding box center [379, 143] width 6 height 5
radio input "true"
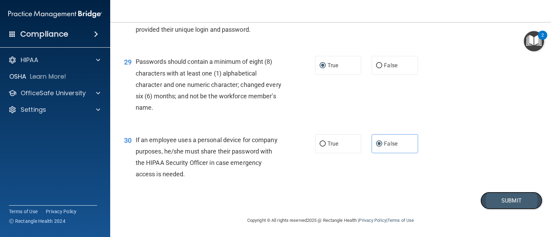
click at [504, 199] on button "Submit" at bounding box center [511, 200] width 62 height 18
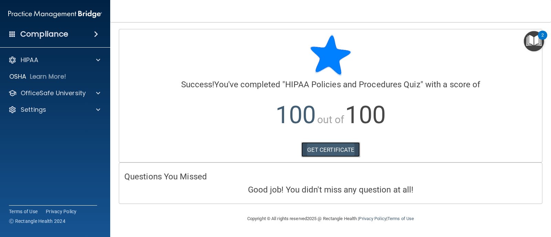
click at [335, 147] on link "GET CERTIFICATE" at bounding box center [330, 149] width 59 height 15
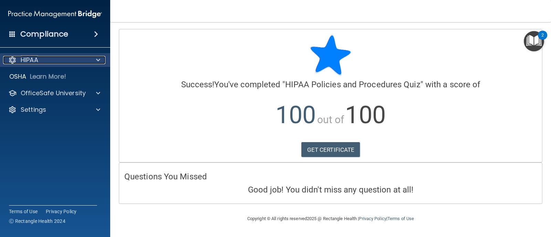
click at [46, 62] on div "HIPAA" at bounding box center [45, 60] width 85 height 8
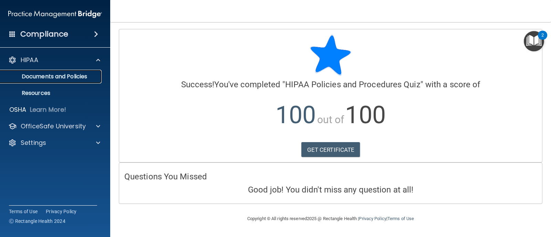
click at [52, 73] on p "Documents and Policies" at bounding box center [51, 76] width 94 height 7
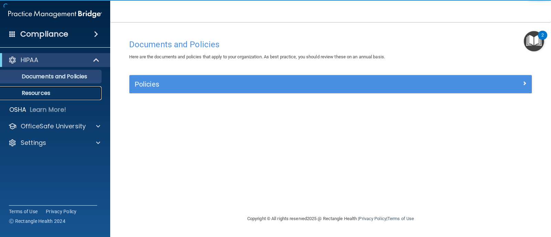
click at [42, 93] on p "Resources" at bounding box center [51, 93] width 94 height 7
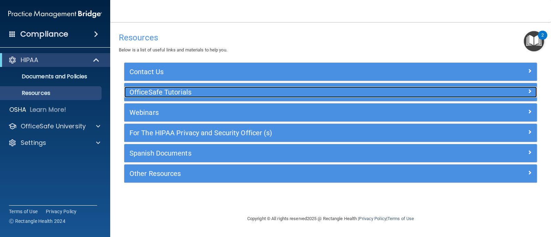
click at [163, 93] on h5 "OfficeSafe Tutorials" at bounding box center [278, 92] width 299 height 8
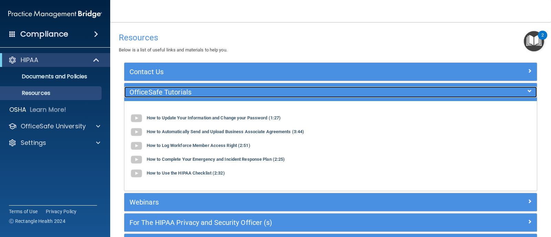
click at [527, 95] on span at bounding box center [529, 91] width 4 height 8
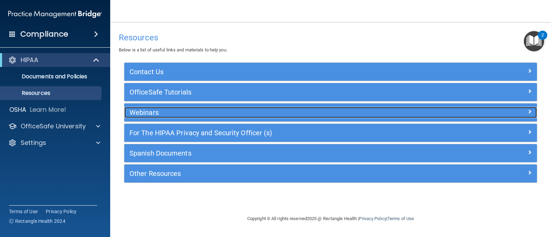
click at [154, 111] on h5 "Webinars" at bounding box center [278, 112] width 299 height 8
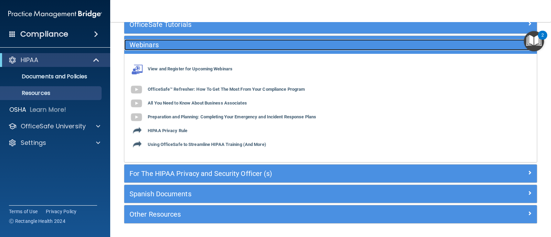
scroll to position [55, 0]
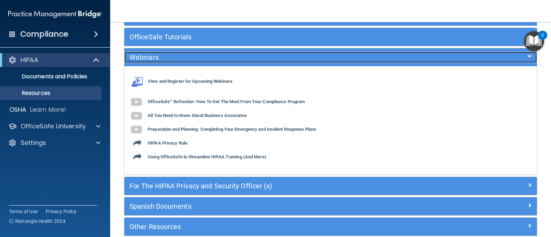
click at [527, 59] on span at bounding box center [529, 56] width 4 height 8
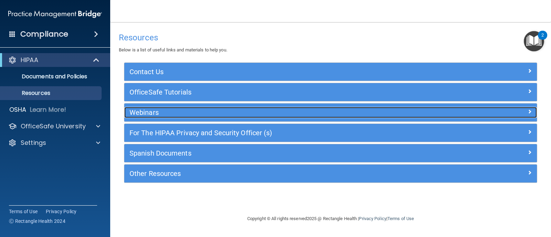
scroll to position [0, 0]
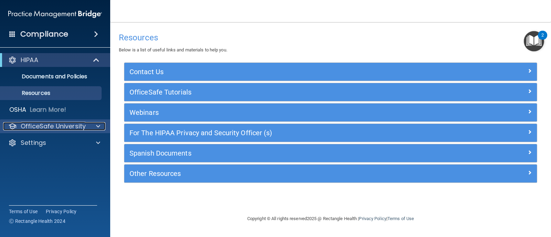
click at [78, 124] on p "OfficeSafe University" at bounding box center [53, 126] width 65 height 8
